Goal: Task Accomplishment & Management: Use online tool/utility

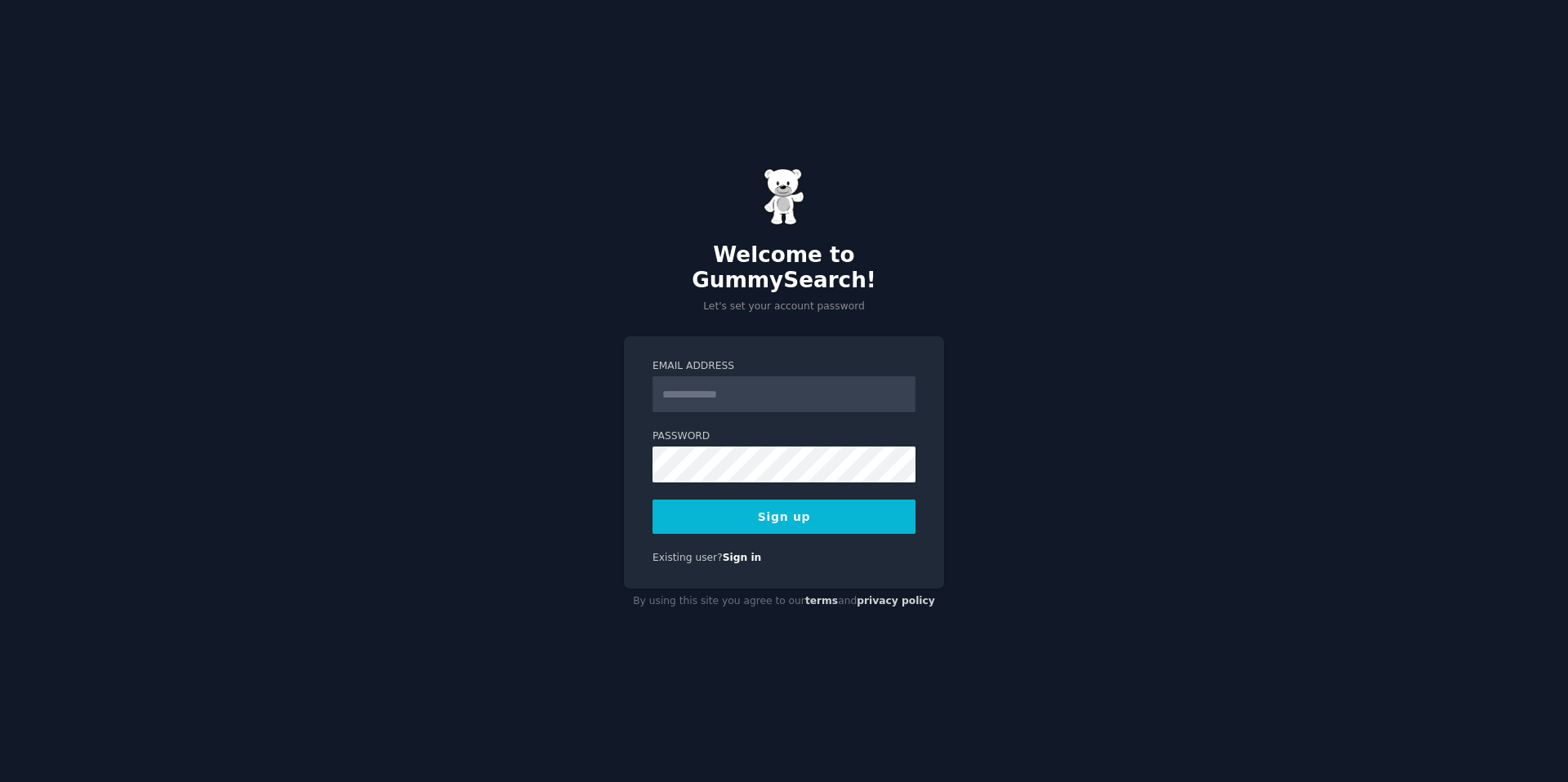
click at [756, 376] on input "Email Address" at bounding box center [784, 394] width 263 height 36
type input "*"
type input "**********"
click at [735, 429] on label "Password" at bounding box center [784, 436] width 263 height 15
click at [652, 500] on button "Sign up" at bounding box center [784, 517] width 263 height 35
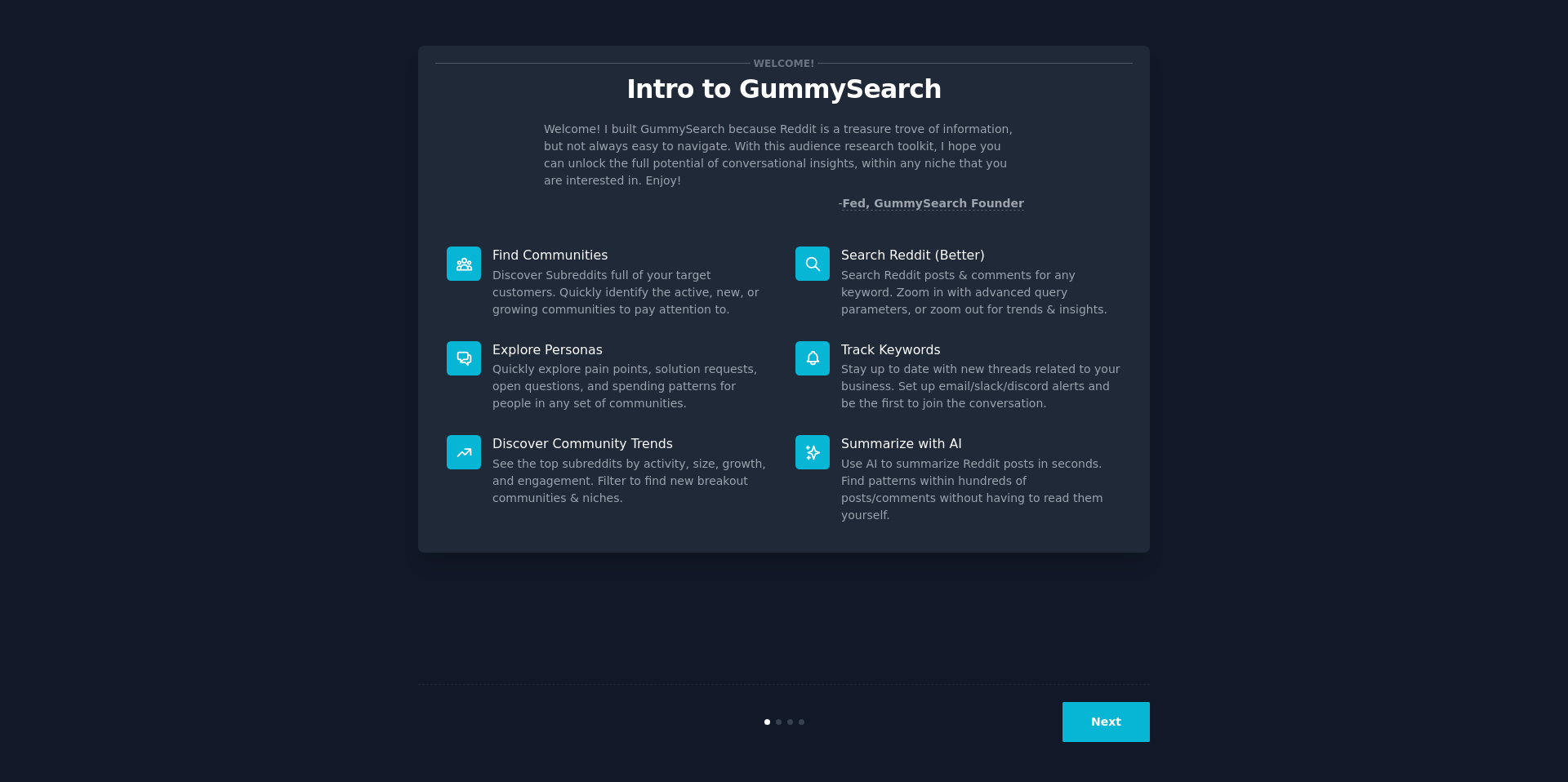
drag, startPoint x: 1098, startPoint y: 747, endPoint x: 1102, endPoint y: 734, distance: 13.6
click at [1099, 747] on div "Next" at bounding box center [784, 721] width 732 height 75
click at [1103, 728] on button "Next" at bounding box center [1106, 722] width 87 height 40
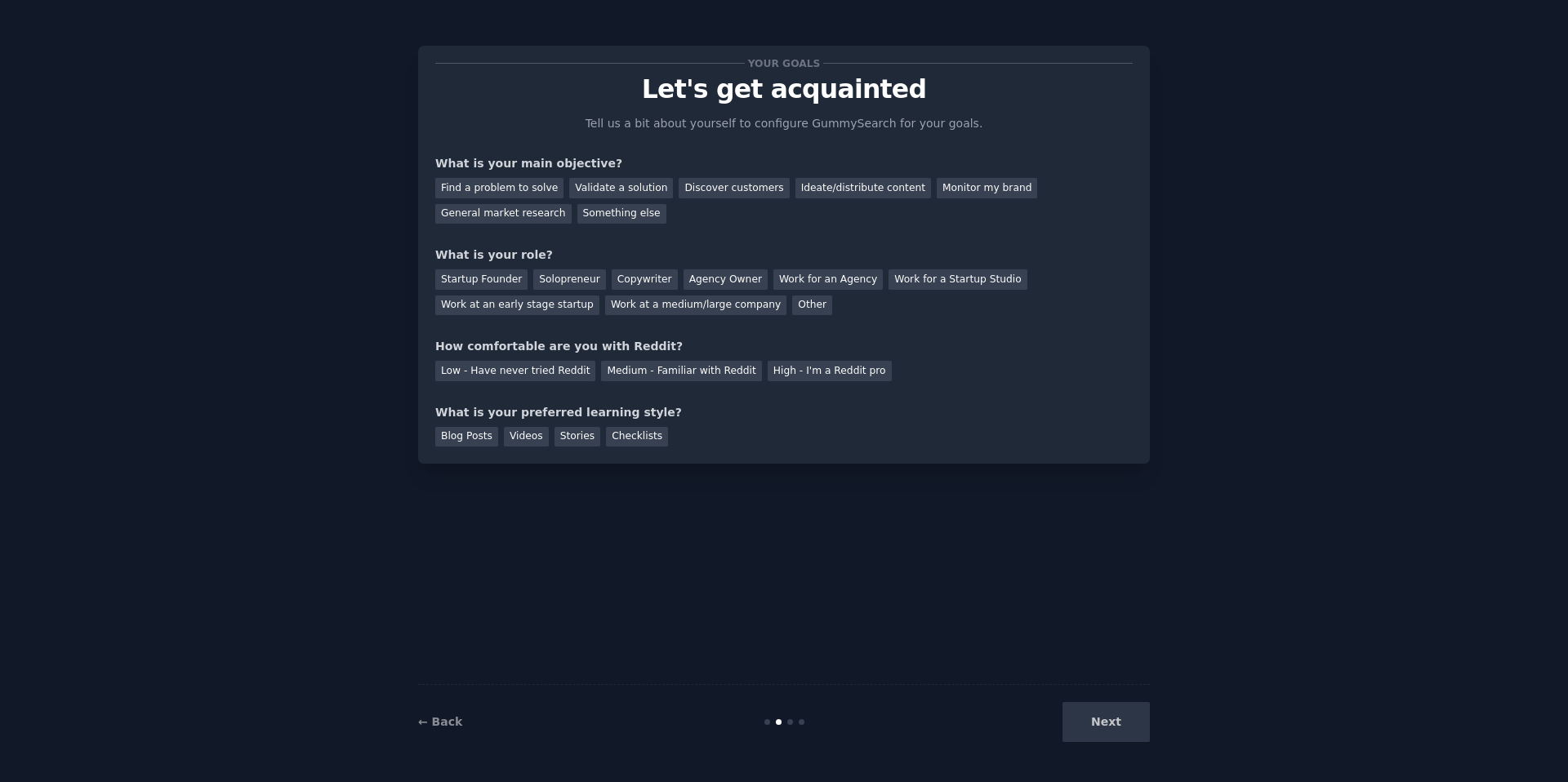
click at [1103, 728] on div "Next" at bounding box center [1028, 722] width 244 height 40
click at [1103, 716] on div "Next" at bounding box center [1028, 722] width 244 height 40
click at [568, 277] on div "Solopreneur" at bounding box center [569, 279] width 72 height 21
click at [507, 196] on div "Find a problem to solve" at bounding box center [499, 189] width 128 height 21
click at [868, 198] on div "Find a problem to solve Validate a solution Discover customers Ideate/distribut…" at bounding box center [784, 197] width 697 height 51
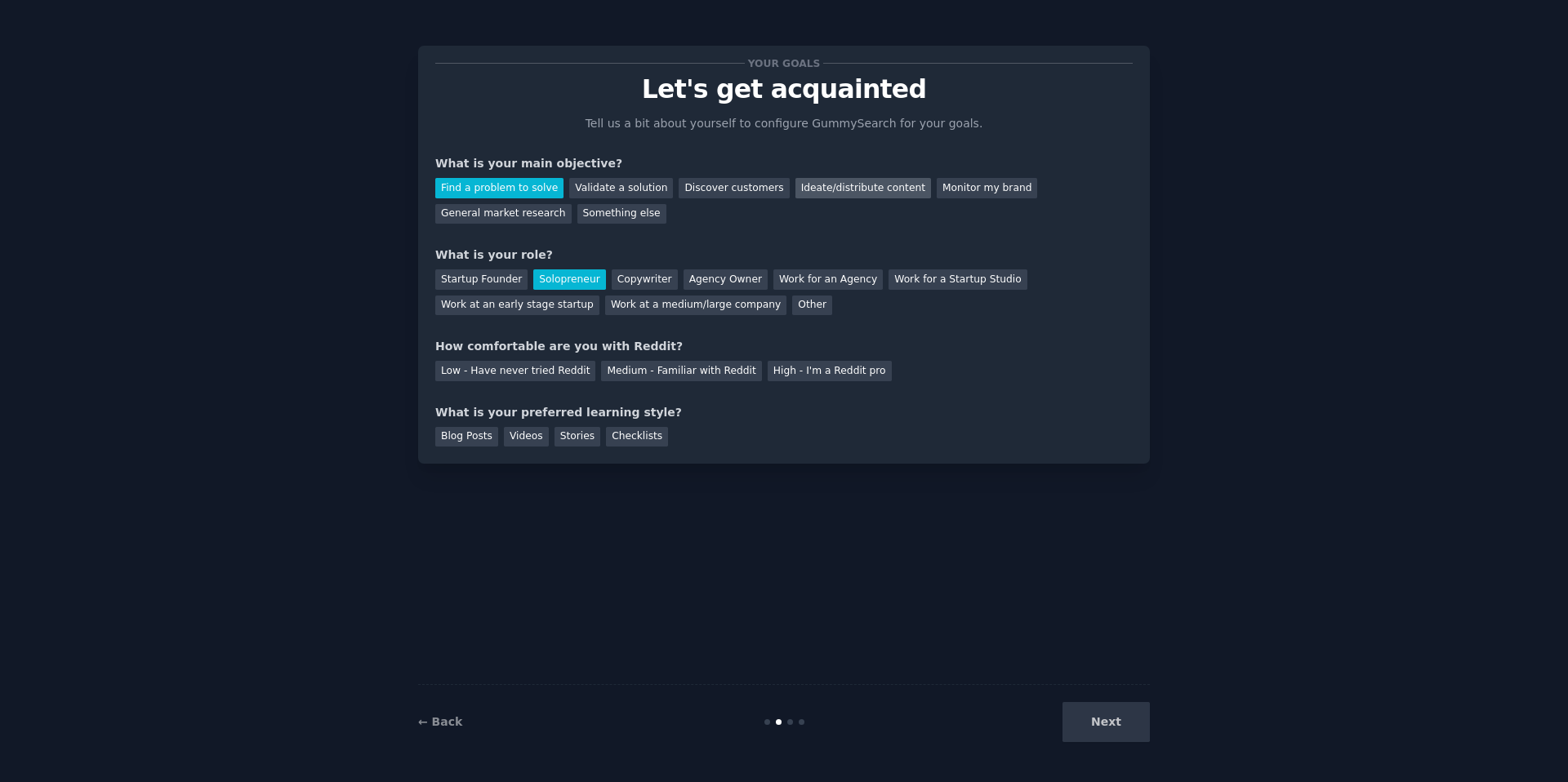
click at [873, 182] on div "Ideate/distribute content" at bounding box center [863, 189] width 136 height 21
click at [556, 183] on div "Find a problem to solve" at bounding box center [499, 189] width 128 height 21
drag, startPoint x: 484, startPoint y: 352, endPoint x: 589, endPoint y: 345, distance: 105.2
click at [589, 345] on div "How comfortable are you with Reddit?" at bounding box center [784, 347] width 697 height 17
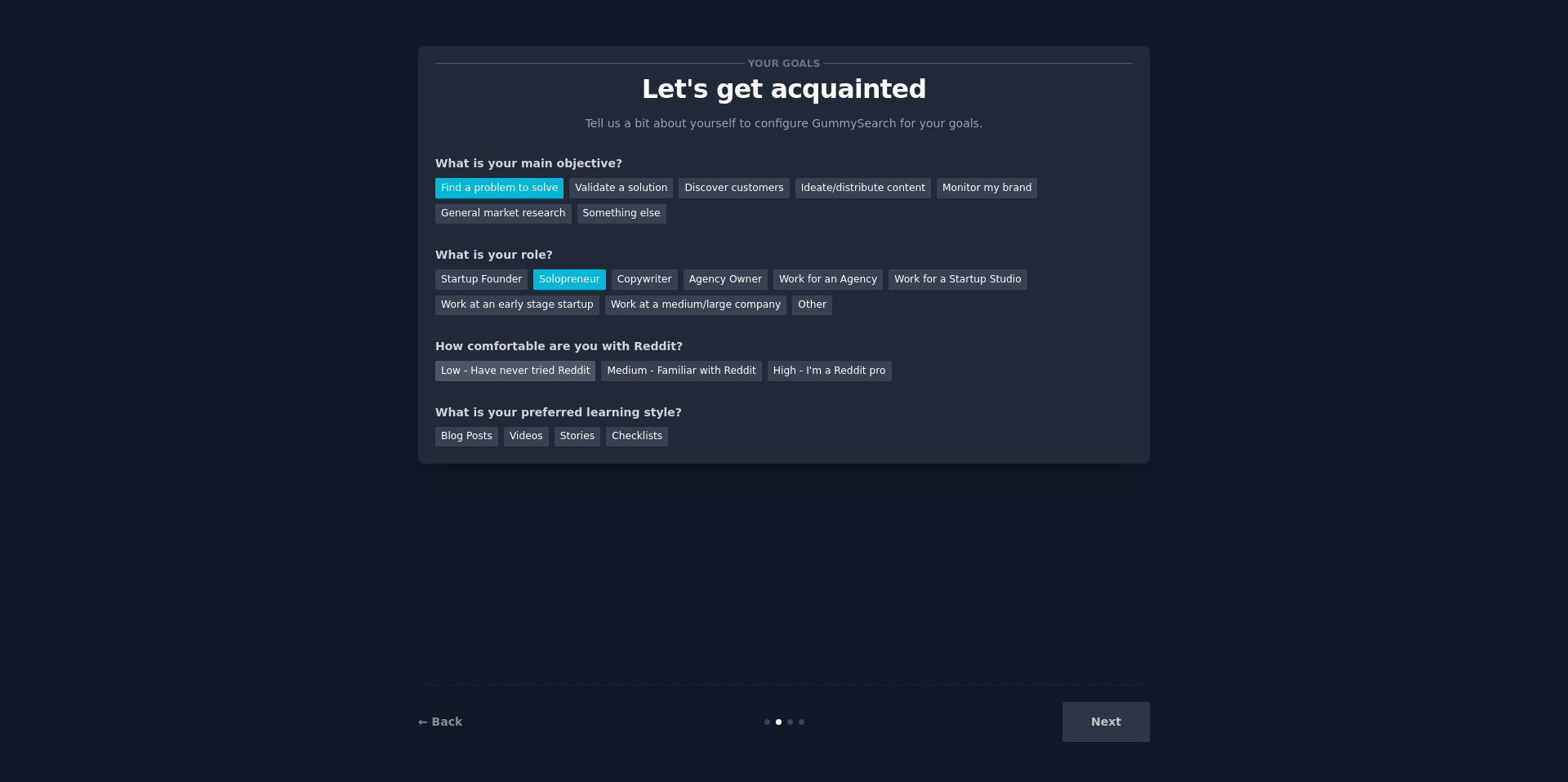
click at [575, 371] on div "Low - Have never tried Reddit" at bounding box center [515, 371] width 160 height 21
click at [467, 439] on div "Blog Posts" at bounding box center [466, 438] width 63 height 21
click at [639, 442] on div "Checklists" at bounding box center [637, 438] width 62 height 21
click at [1089, 730] on button "Next" at bounding box center [1106, 722] width 87 height 40
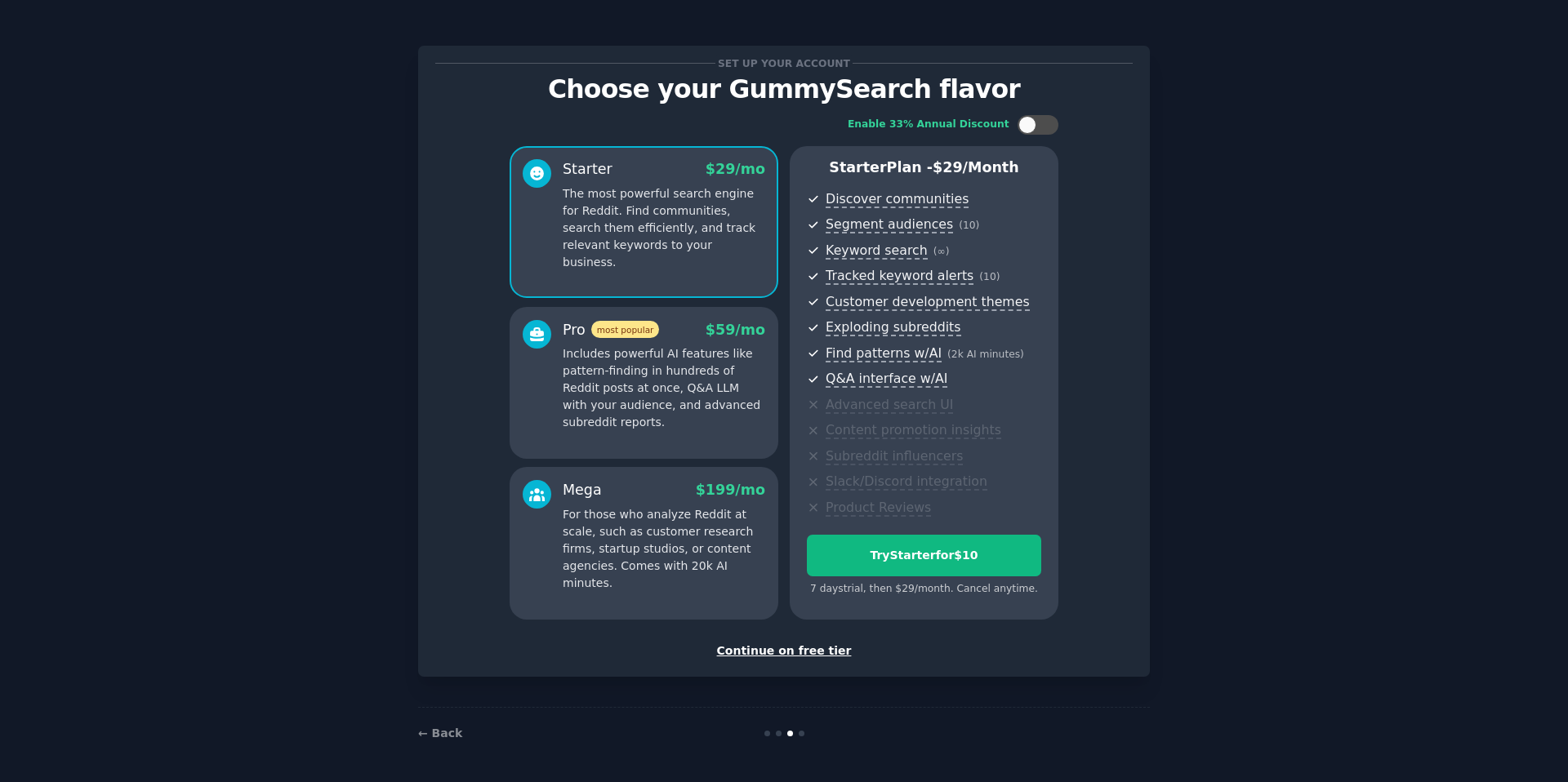
click at [817, 656] on div "Continue on free tier" at bounding box center [784, 651] width 697 height 17
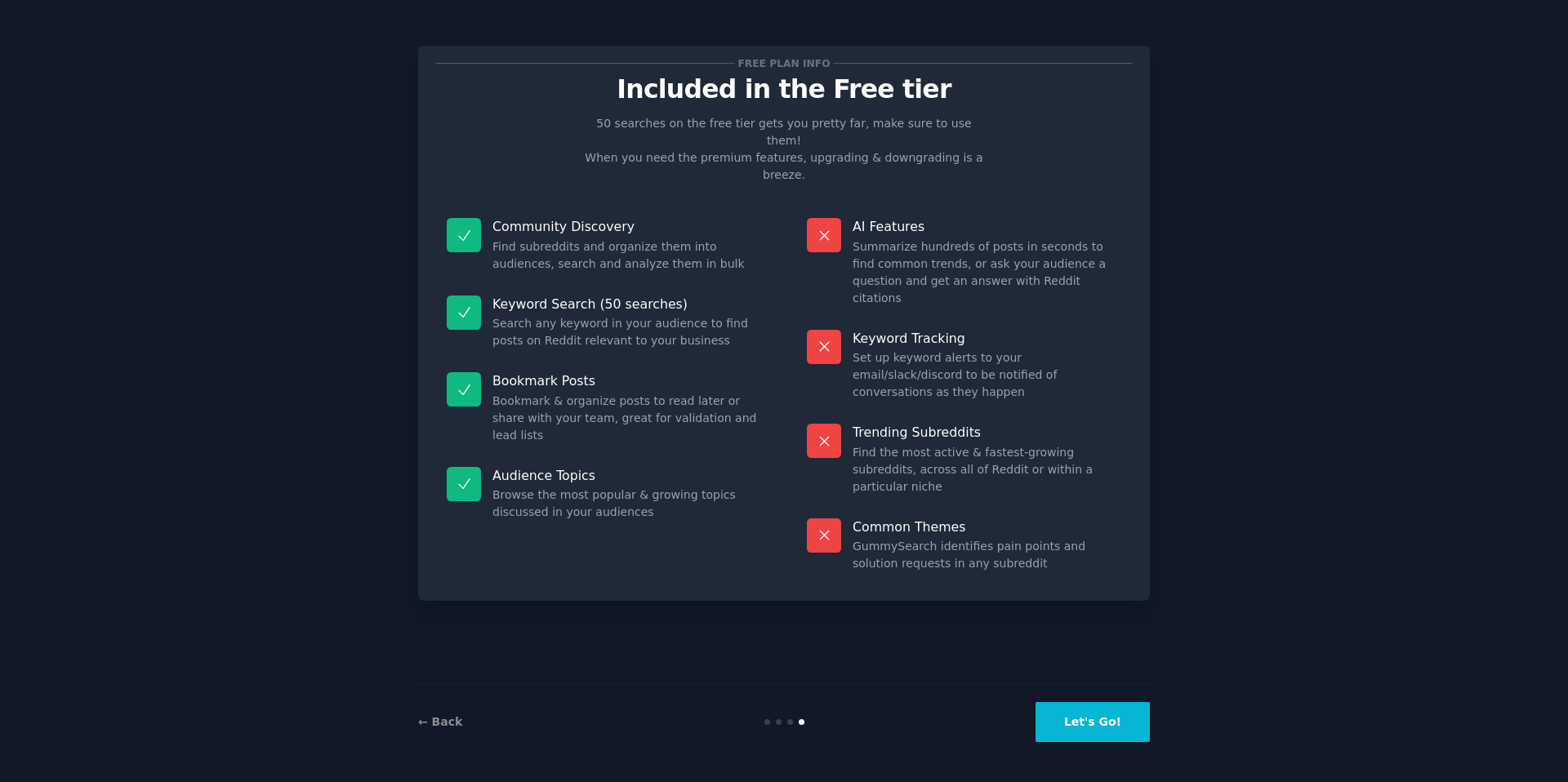
click at [1084, 725] on button "Let's Go!" at bounding box center [1093, 722] width 114 height 40
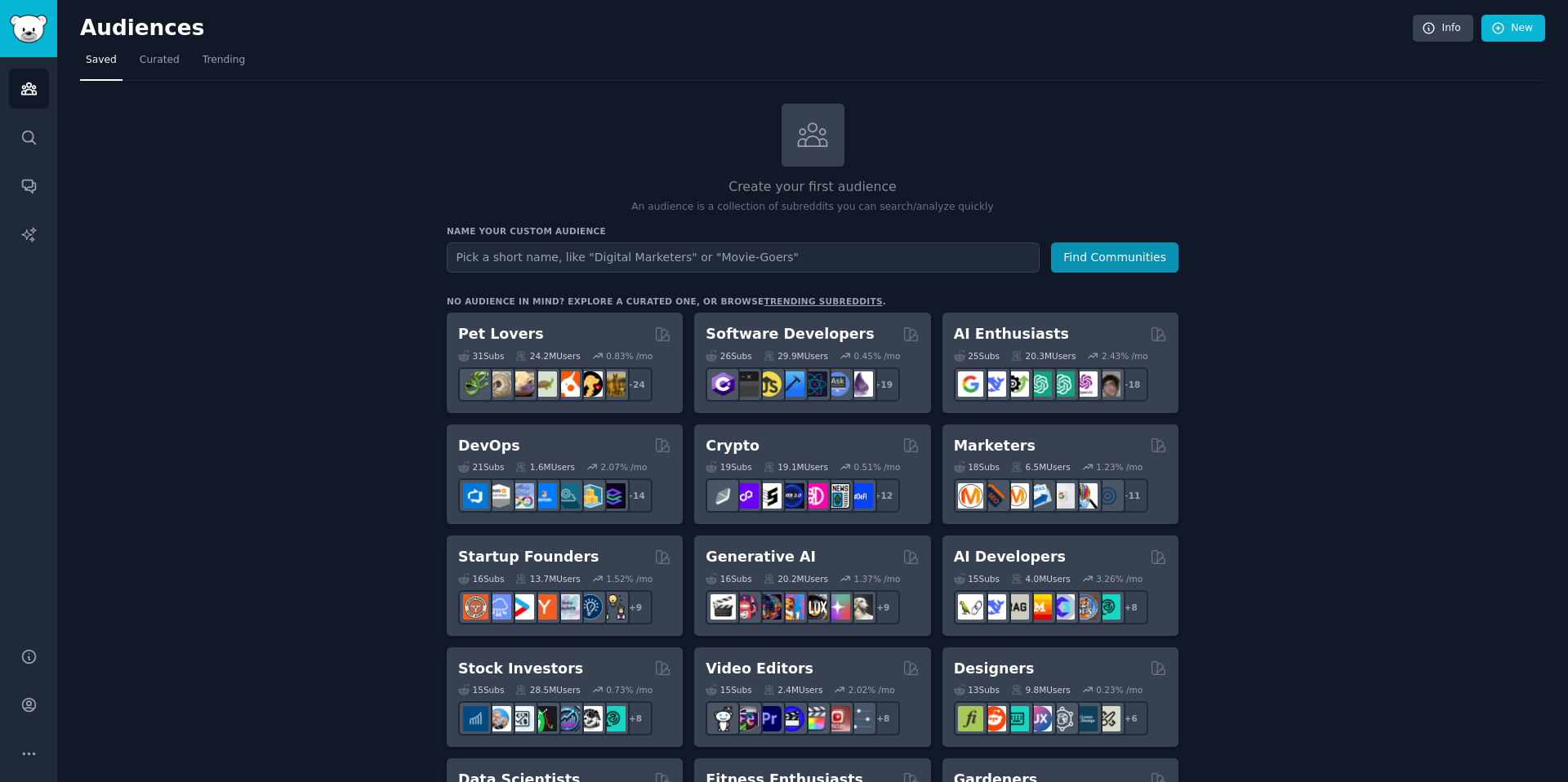
click at [509, 262] on input "text" at bounding box center [742, 257] width 593 height 30
type input "instagram"
click at [1051, 242] on button "Find Communities" at bounding box center [1115, 257] width 127 height 30
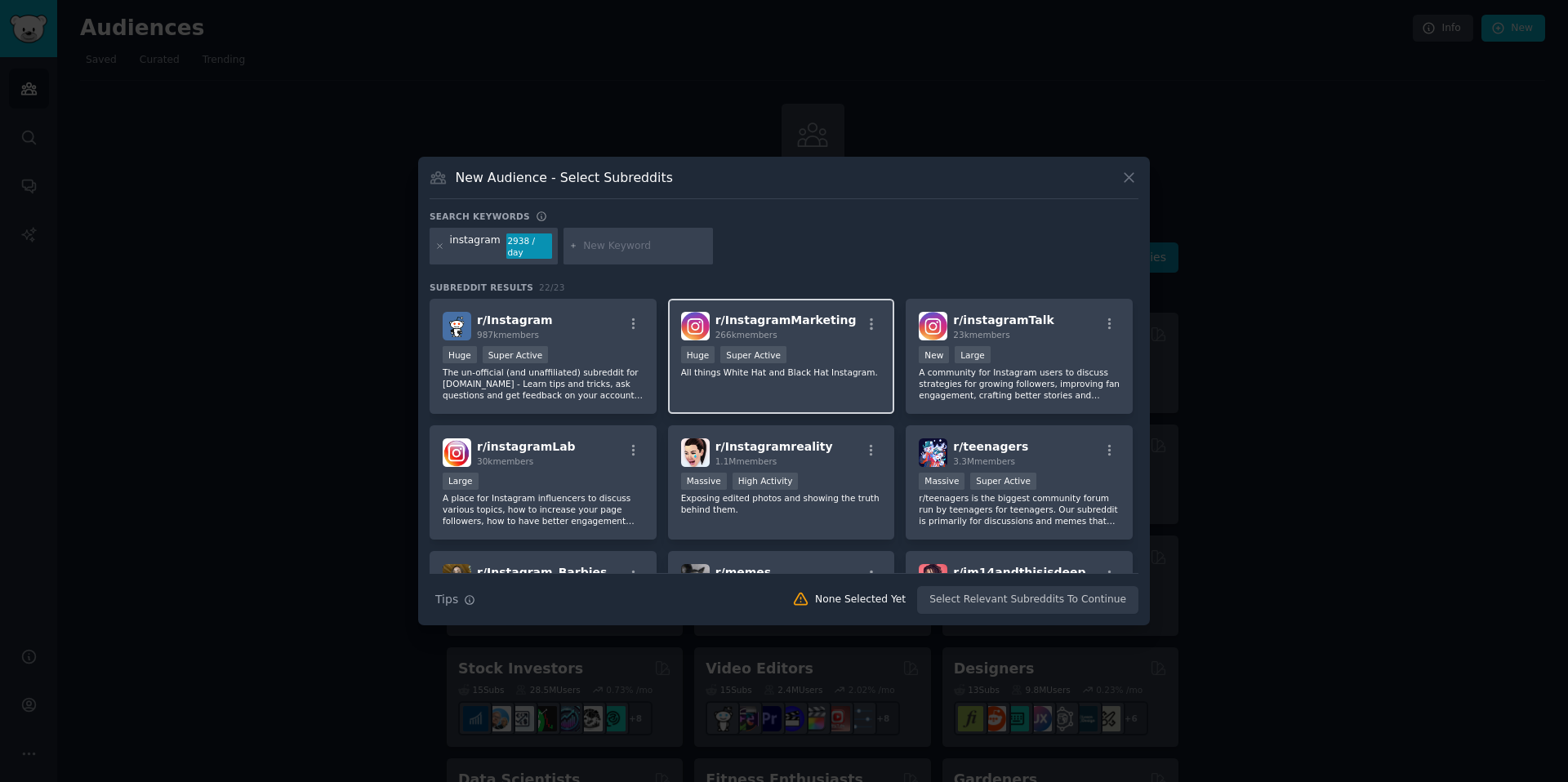
click at [808, 371] on p "All things White Hat and Black Hat Instagram." at bounding box center [781, 372] width 201 height 11
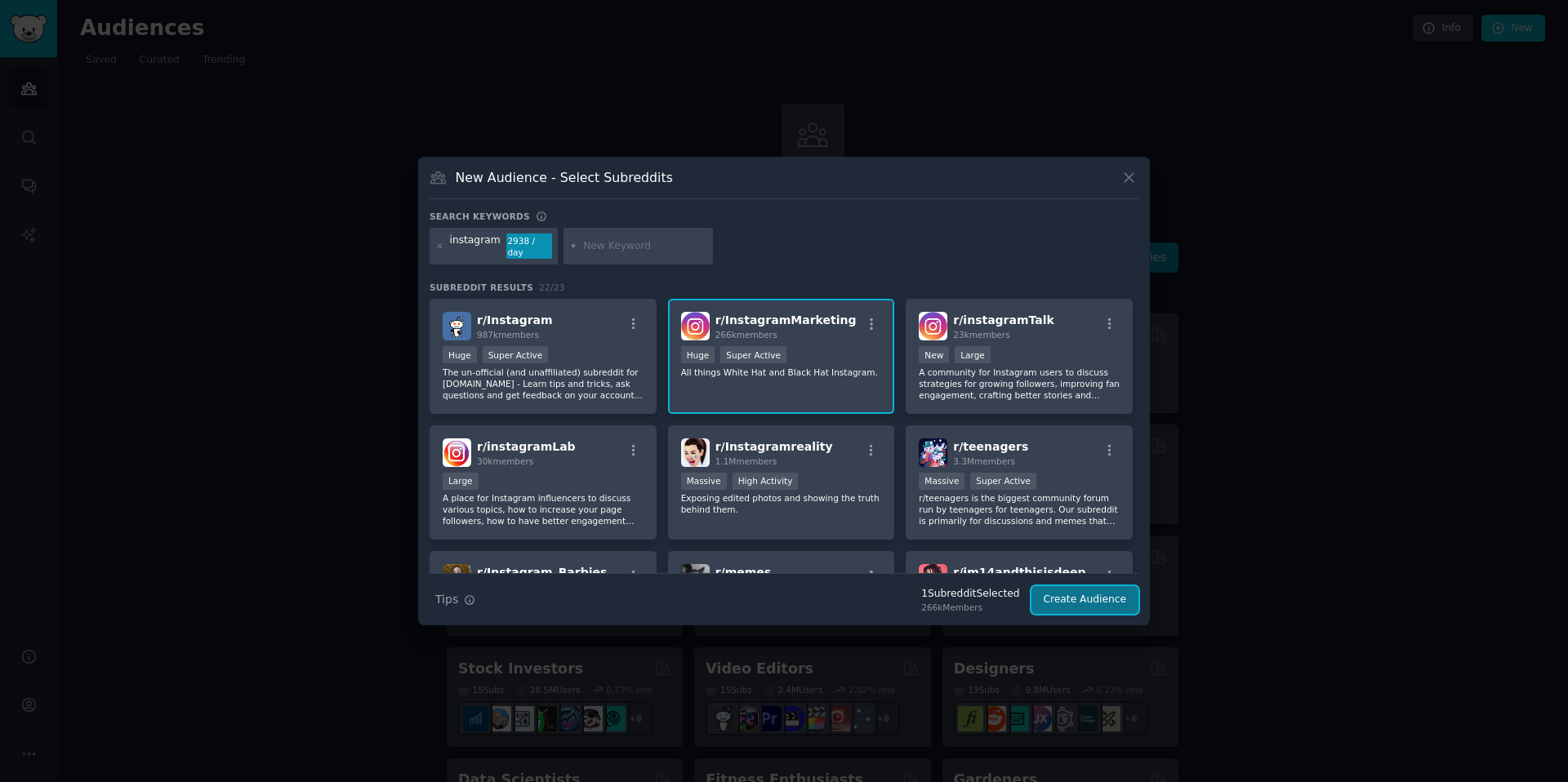
click at [1078, 606] on button "Create Audience" at bounding box center [1085, 600] width 108 height 28
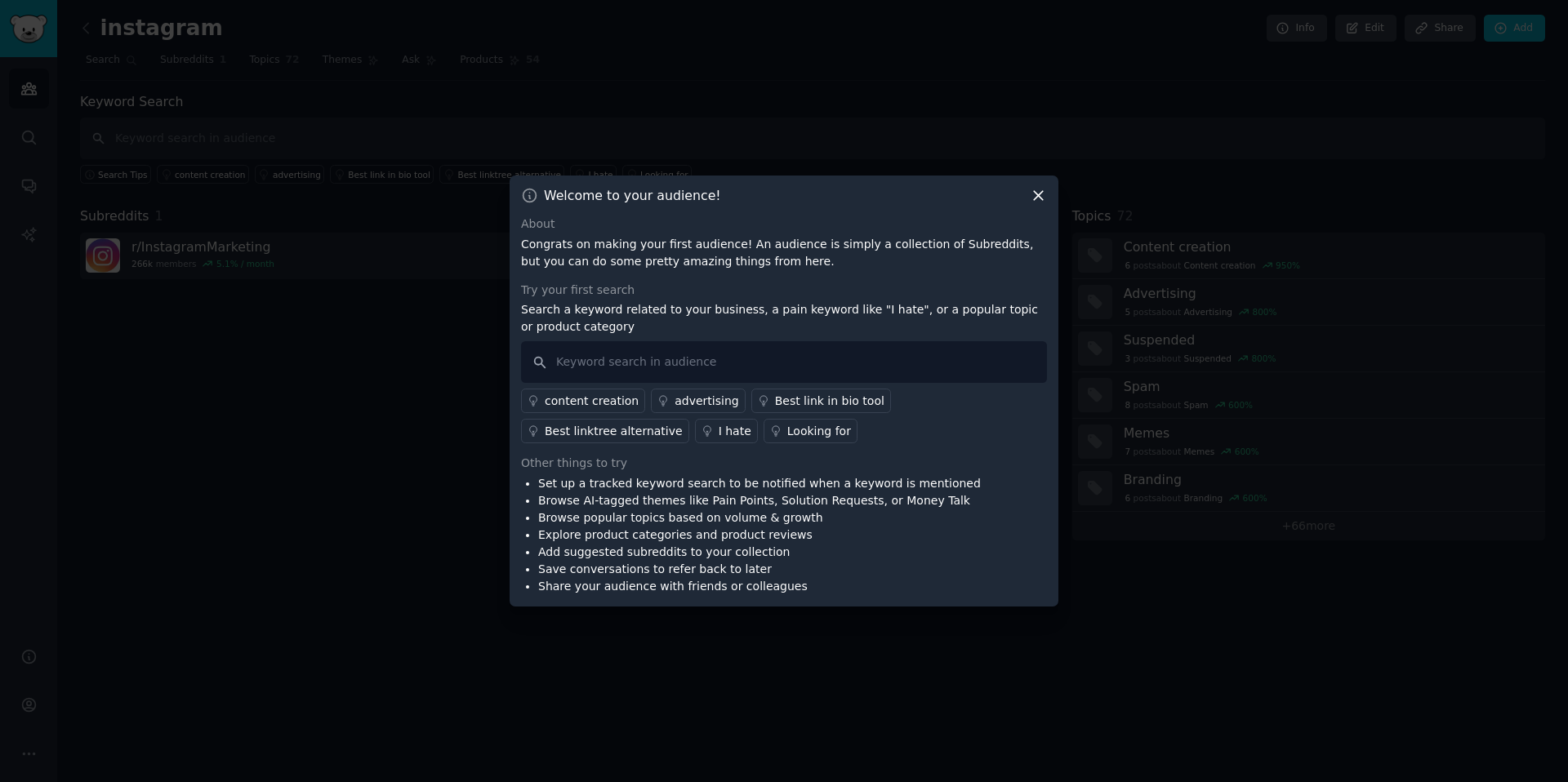
click at [1043, 193] on icon at bounding box center [1038, 196] width 17 height 17
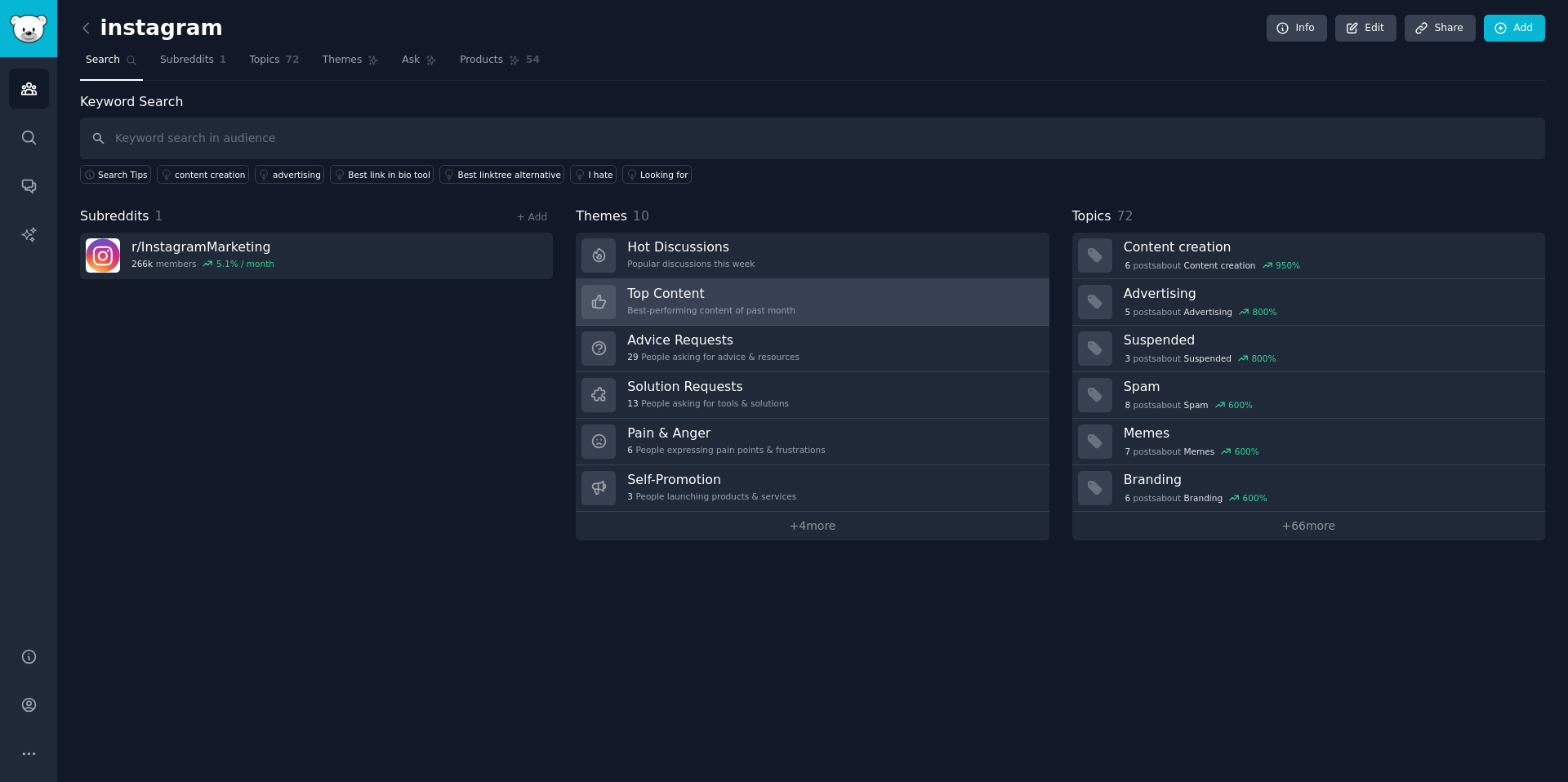
click at [708, 309] on div "Best-performing content of past month" at bounding box center [711, 310] width 168 height 11
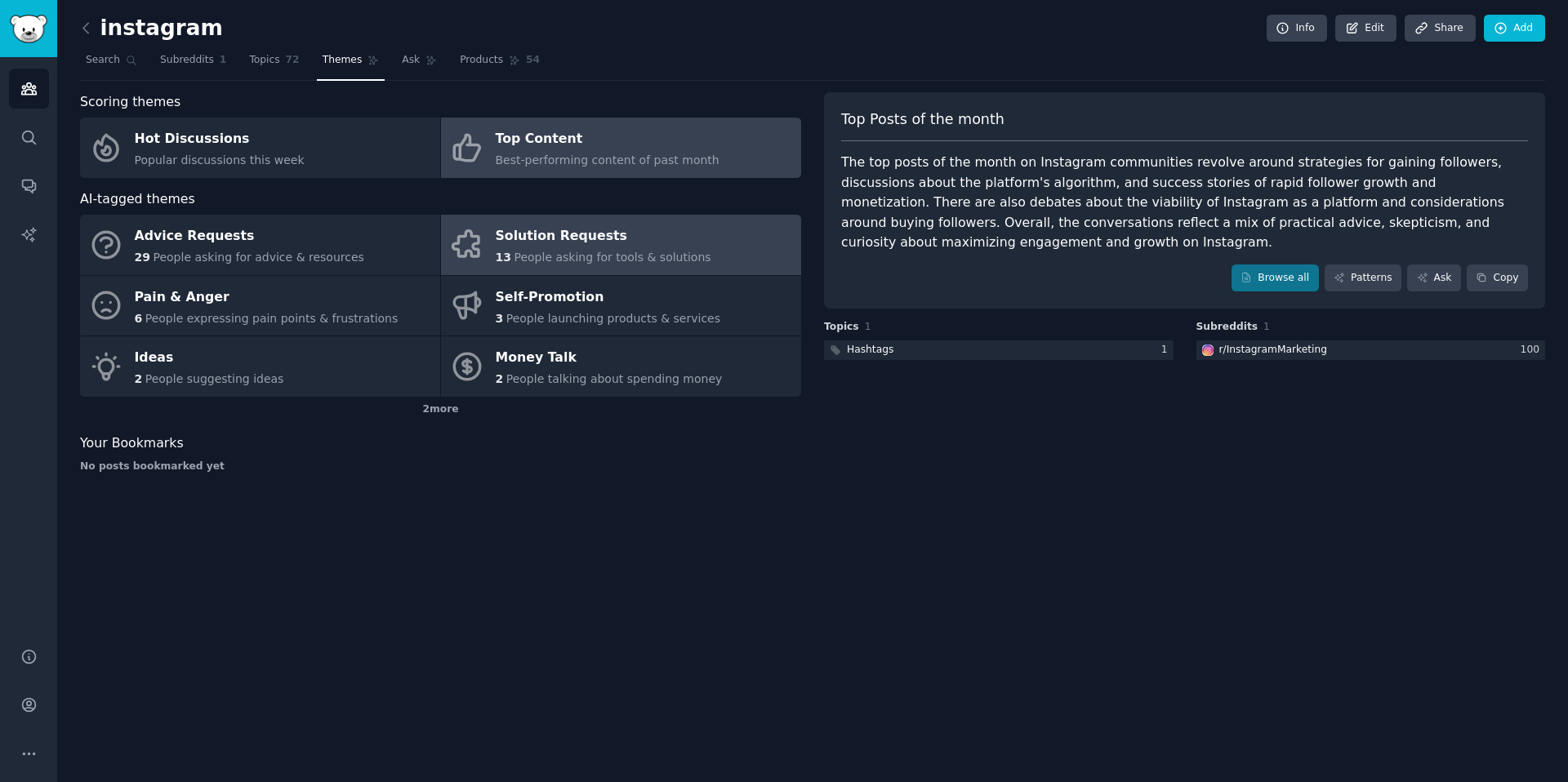
click at [659, 249] on div "13 People asking for tools & solutions" at bounding box center [603, 258] width 215 height 17
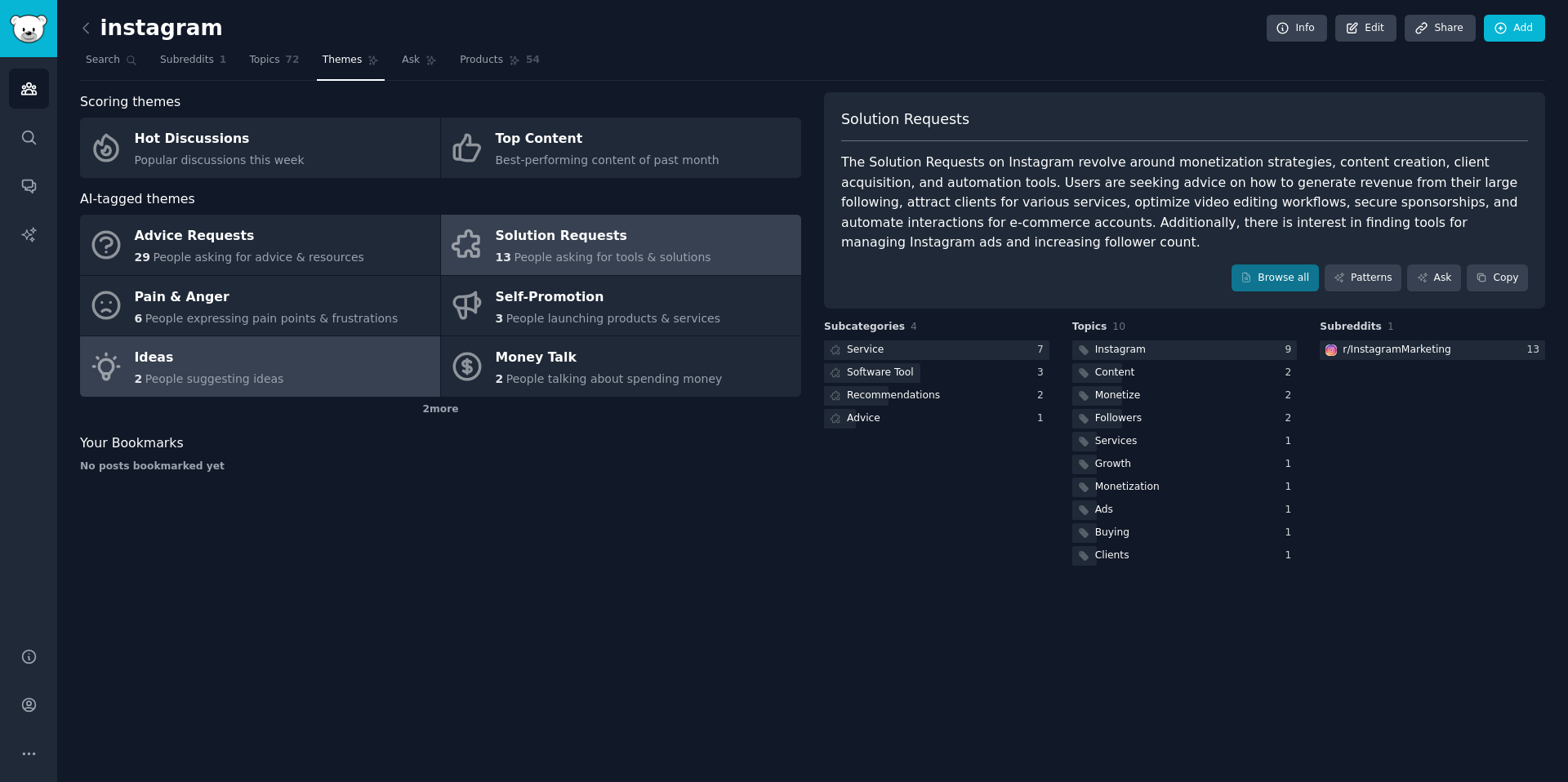
click at [244, 353] on div "Ideas" at bounding box center [209, 358] width 150 height 26
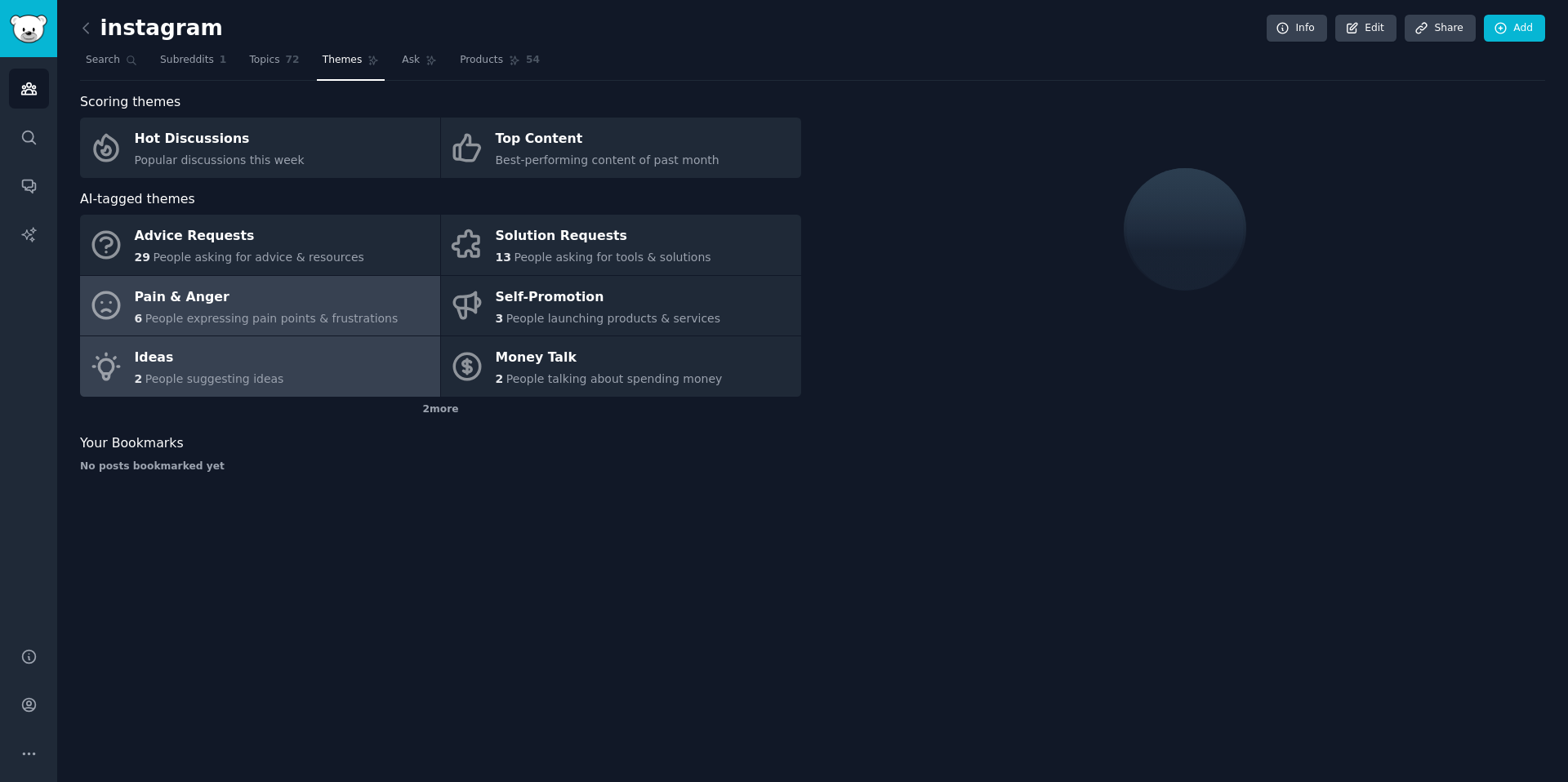
click at [259, 311] on div "6 People expressing pain points & frustrations" at bounding box center [267, 319] width 264 height 17
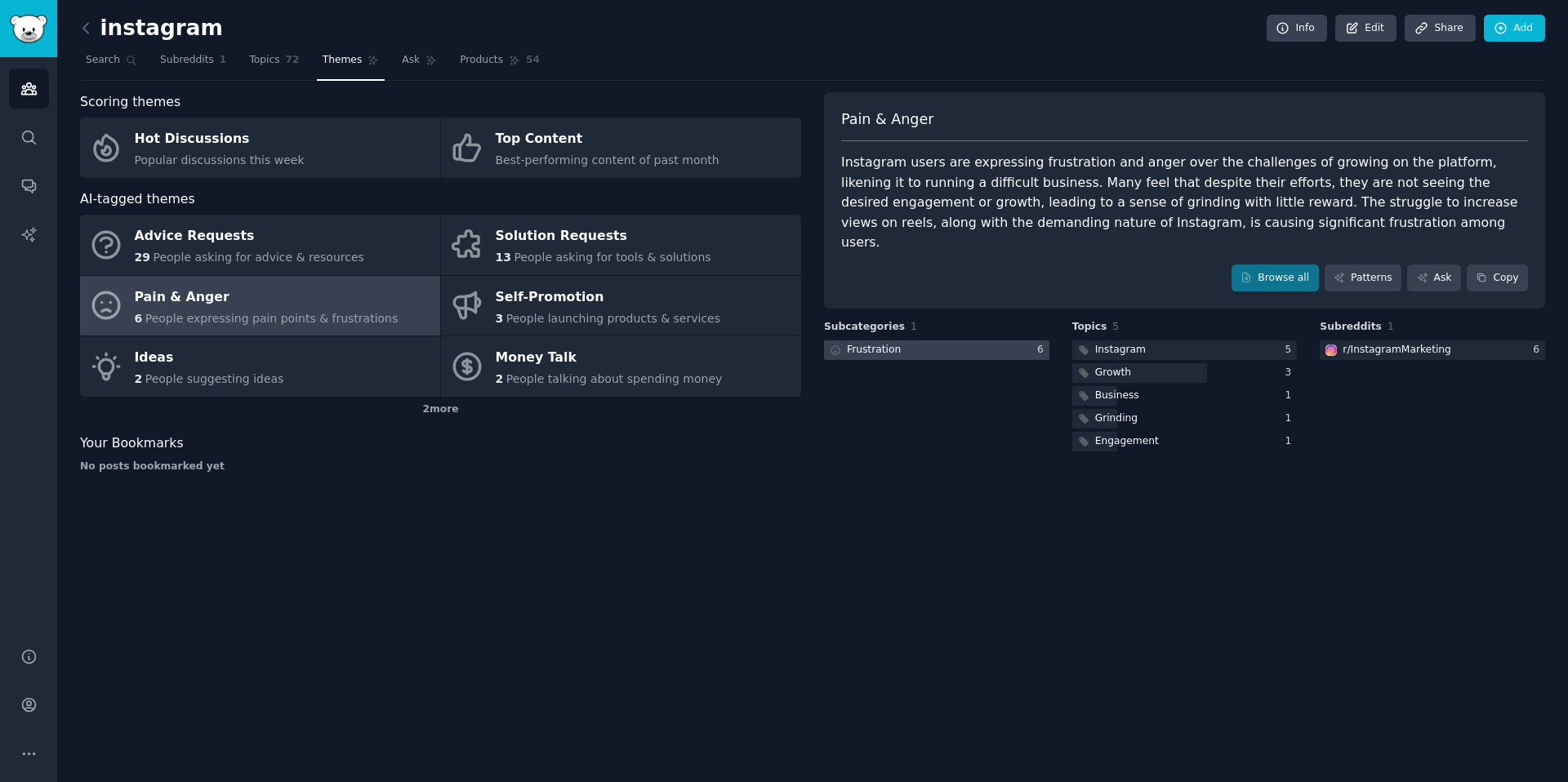
click at [903, 341] on div at bounding box center [936, 351] width 225 height 21
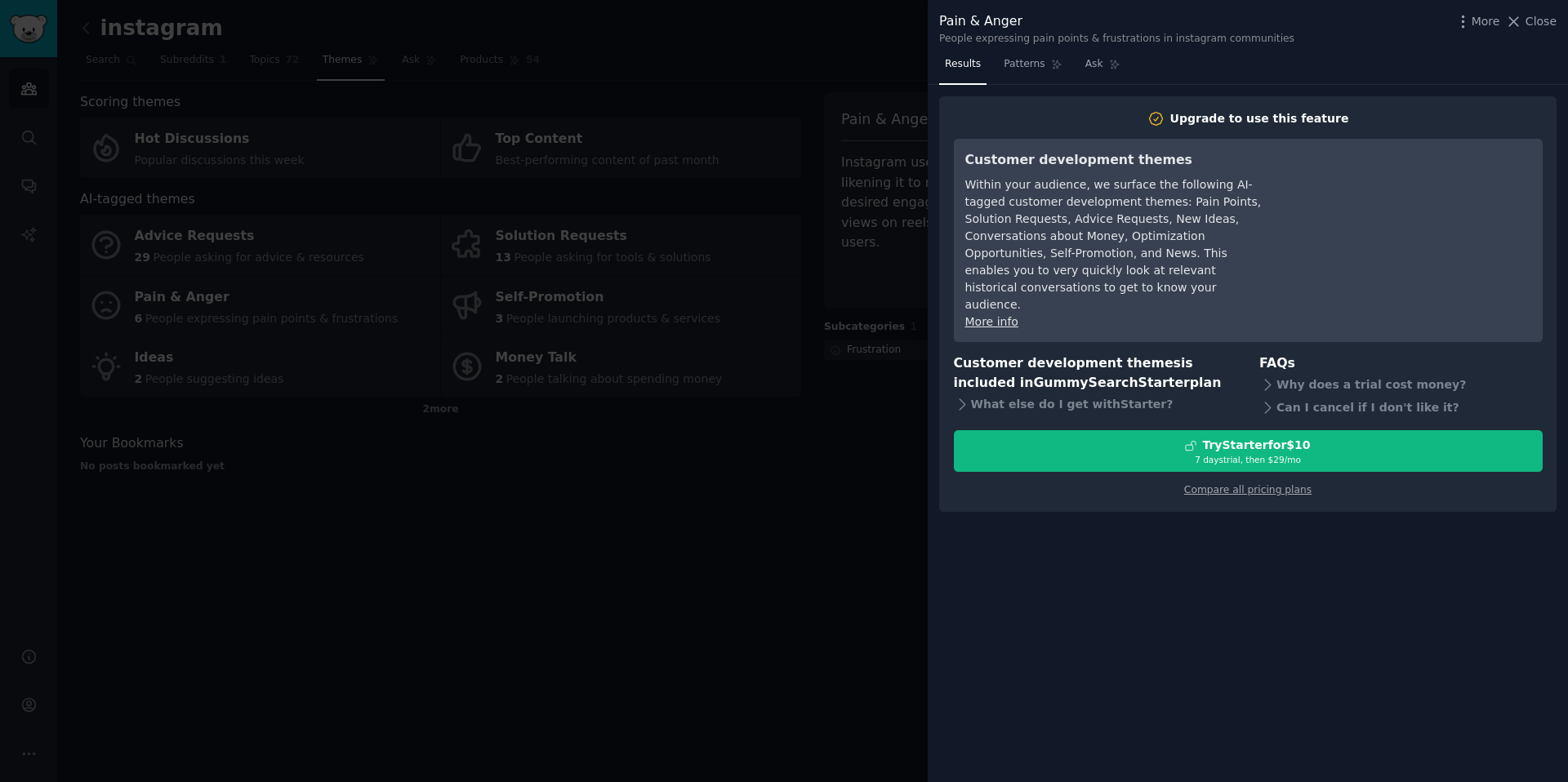
click at [877, 337] on div at bounding box center [784, 391] width 1568 height 782
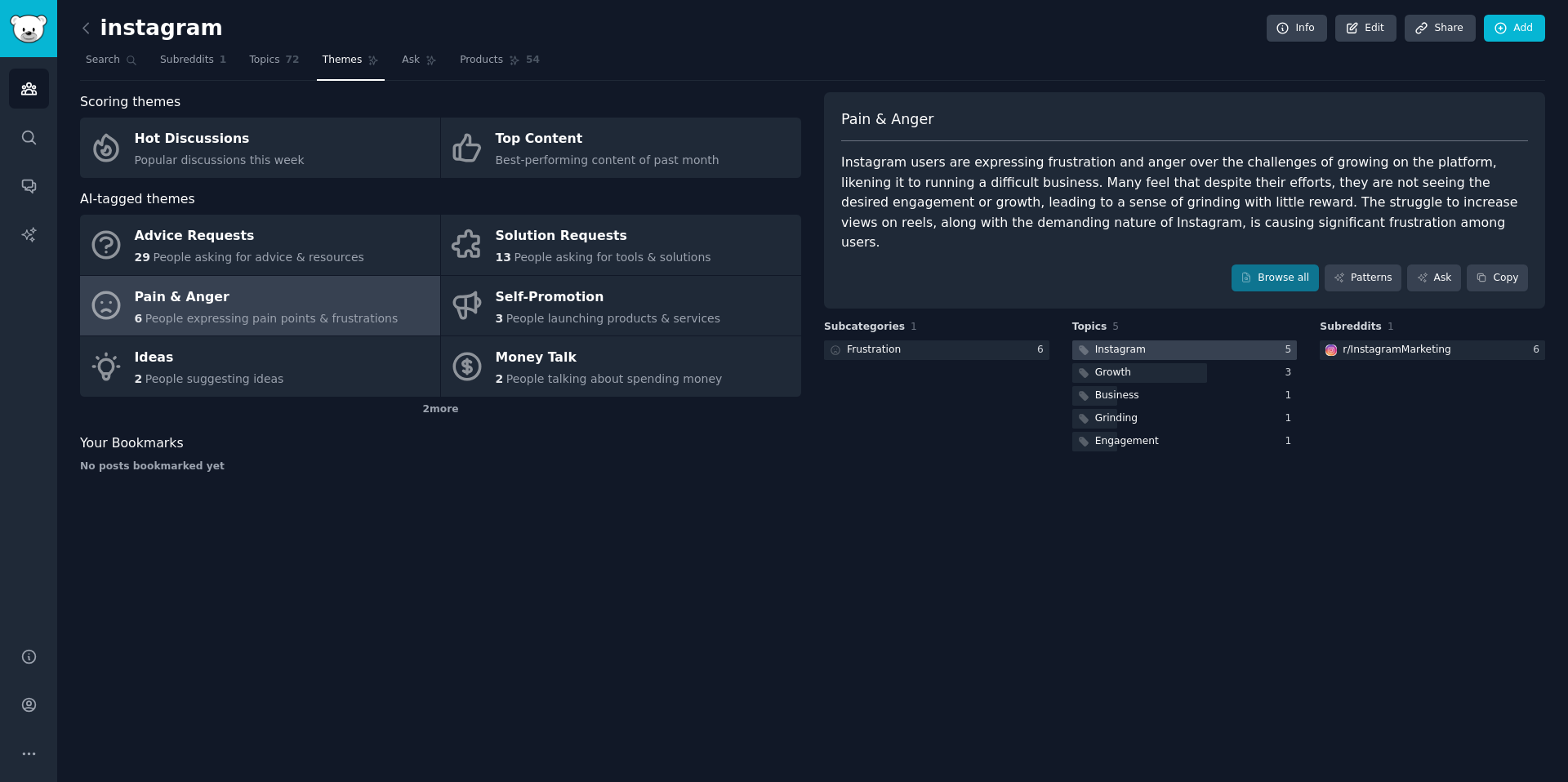
click at [1173, 341] on div at bounding box center [1185, 351] width 225 height 21
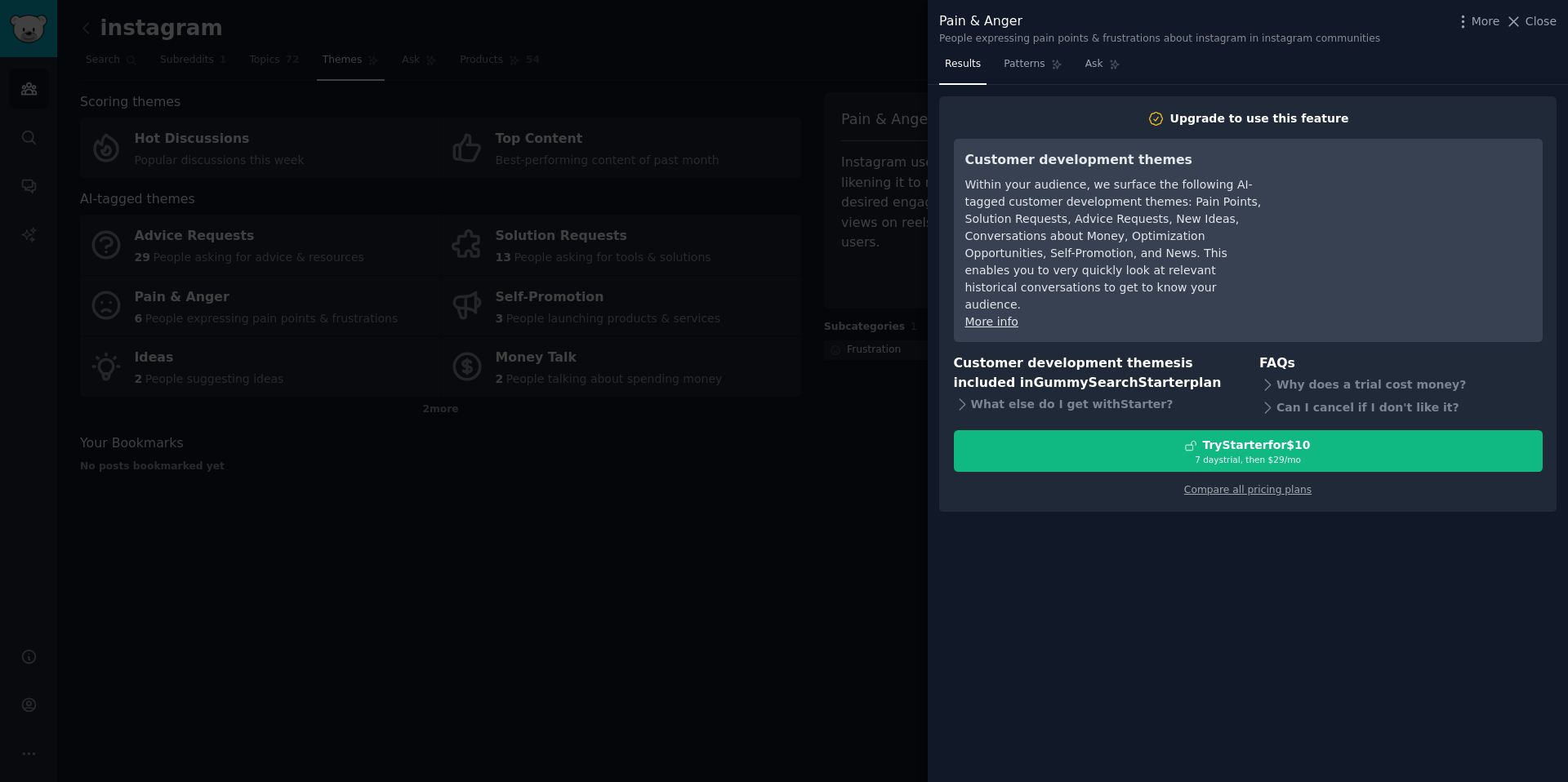
click at [930, 406] on div "Results Patterns Ask Upgrade to use this feature Customer development themes Wi…" at bounding box center [1248, 416] width 640 height 731
click at [524, 301] on div at bounding box center [784, 391] width 1568 height 782
